Goal: Navigation & Orientation: Find specific page/section

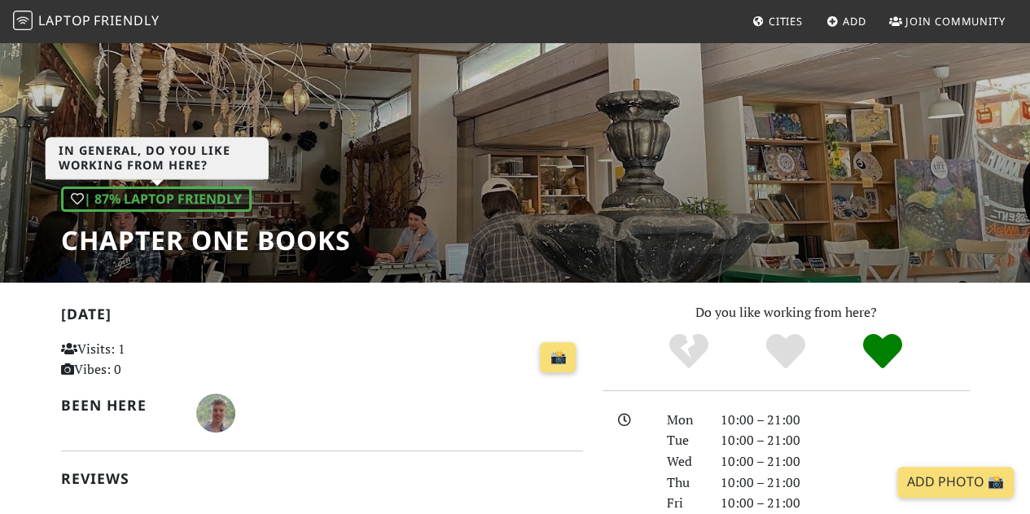
scroll to position [98, 0]
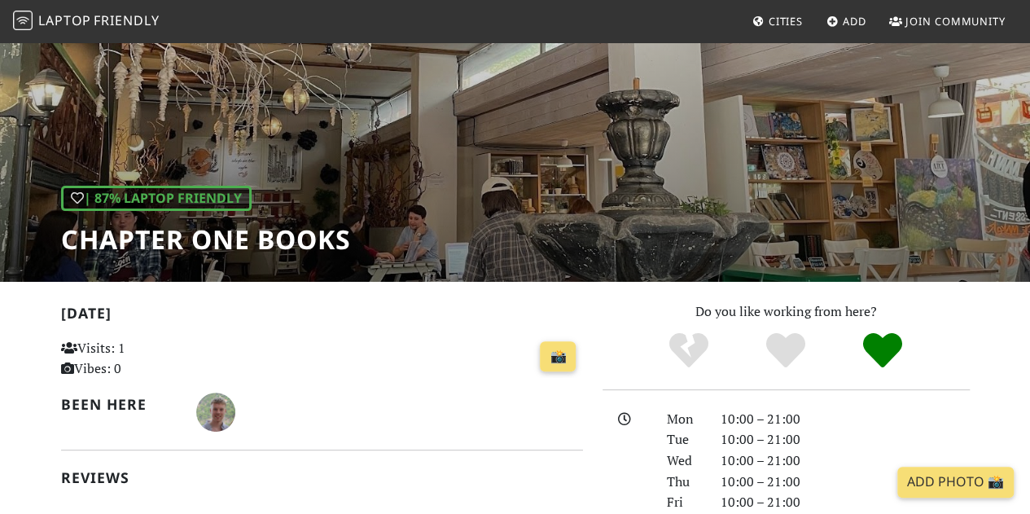
click at [777, 21] on span "Cities" at bounding box center [785, 21] width 34 height 15
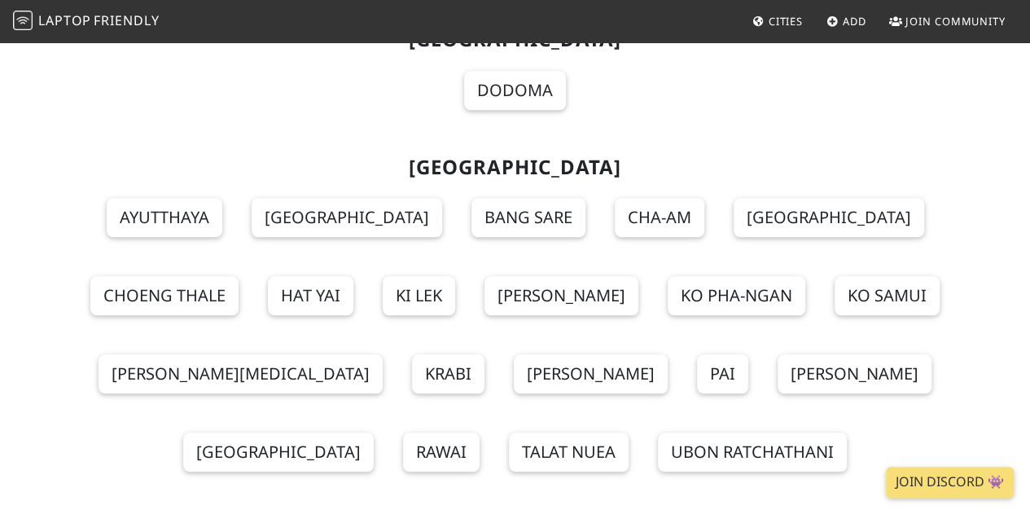
scroll to position [19160, 0]
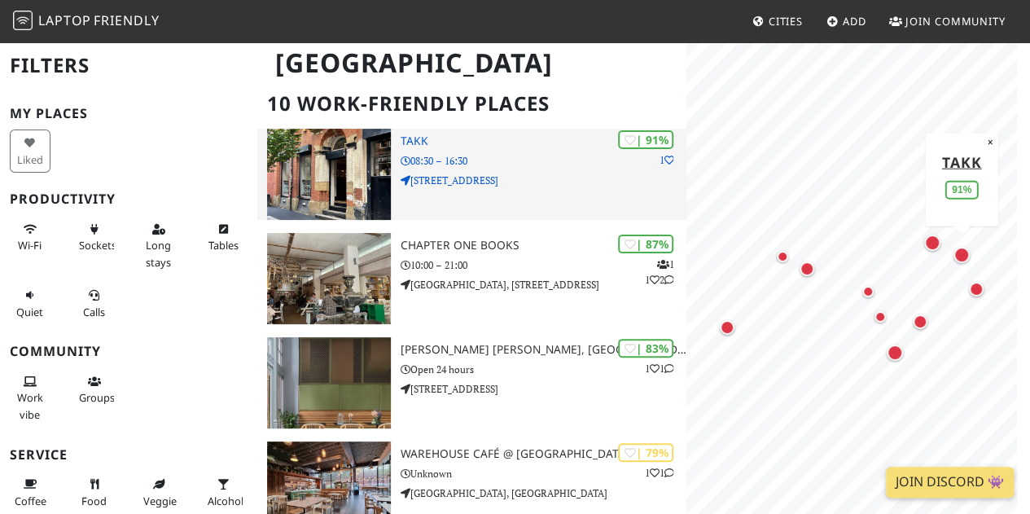
scroll to position [102, 0]
